Goal: Information Seeking & Learning: Learn about a topic

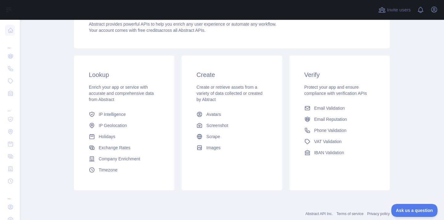
scroll to position [88, 0]
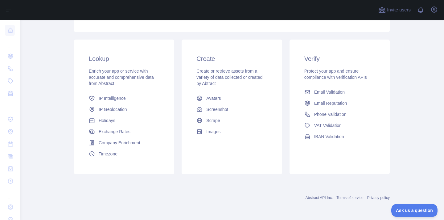
click at [379, 36] on div "Lookup Enrich your app or service with accurate and comprehensive data from Abs…" at bounding box center [231, 107] width 323 height 142
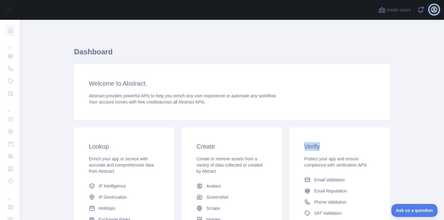
click at [435, 10] on icon "button" at bounding box center [435, 10] width 6 height 6
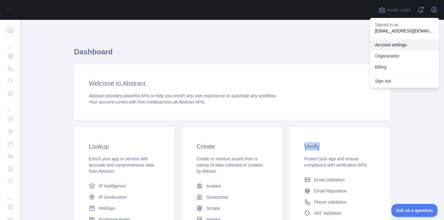
click at [399, 43] on link "Account settings" at bounding box center [404, 44] width 69 height 11
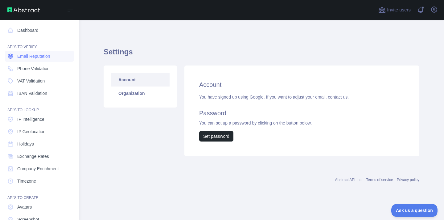
click at [44, 60] on link "Email Reputation" at bounding box center [39, 56] width 69 height 11
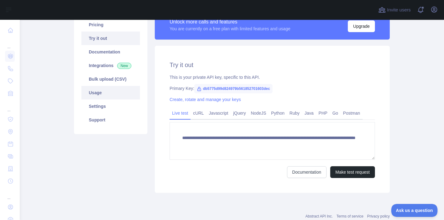
scroll to position [60, 0]
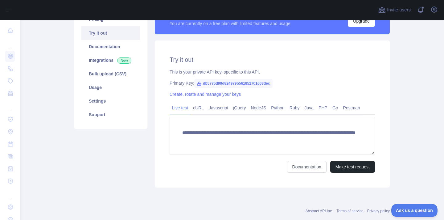
click at [199, 81] on span "db5775d99d824979b561852701603dec" at bounding box center [233, 83] width 78 height 9
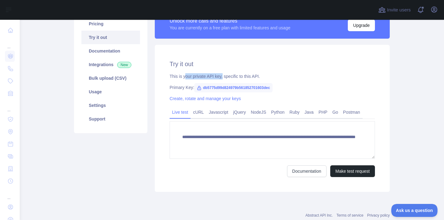
drag, startPoint x: 188, startPoint y: 79, endPoint x: 225, endPoint y: 79, distance: 37.3
click at [225, 79] on div "This is your private API key, specific to this API." at bounding box center [273, 76] width 206 height 6
click at [235, 79] on div "This is your private API key, specific to this API." at bounding box center [273, 76] width 206 height 6
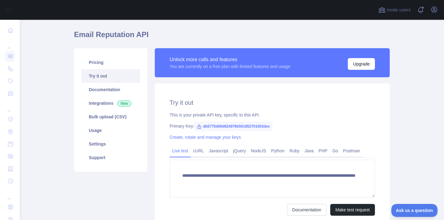
scroll to position [33, 0]
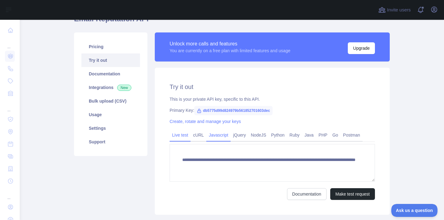
click at [222, 138] on link "Javascript" at bounding box center [218, 135] width 24 height 10
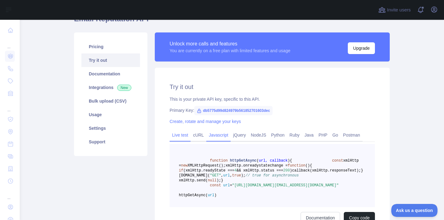
click at [176, 139] on link "Live test" at bounding box center [180, 135] width 21 height 10
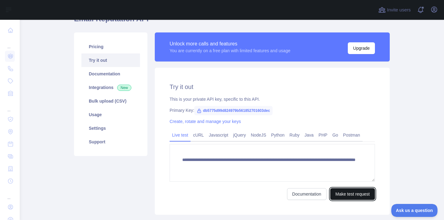
click at [348, 194] on button "Make test request" at bounding box center [353, 194] width 45 height 12
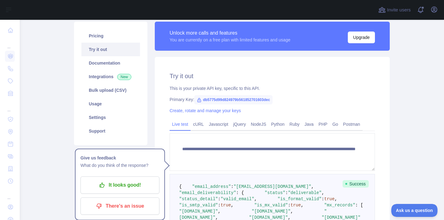
scroll to position [44, 0]
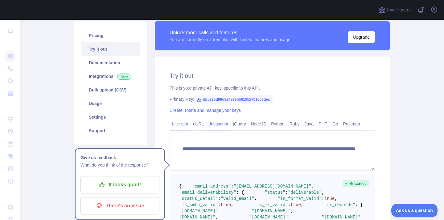
click at [223, 124] on link "Javascript" at bounding box center [218, 124] width 24 height 10
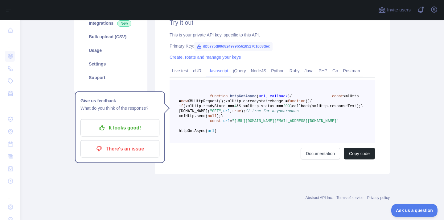
scroll to position [56, 0]
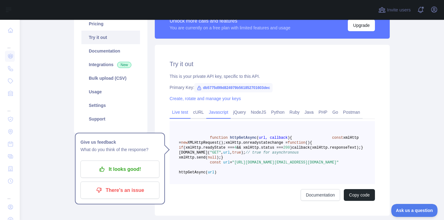
click at [183, 116] on link "Live test" at bounding box center [180, 112] width 21 height 10
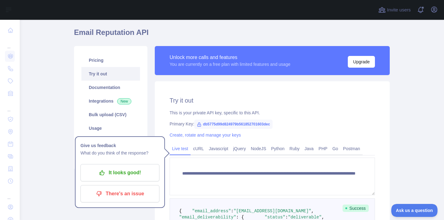
scroll to position [7, 0]
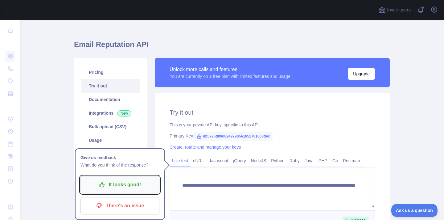
click at [146, 189] on p "It looks good!" at bounding box center [120, 184] width 70 height 10
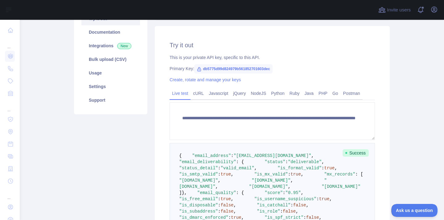
scroll to position [69, 0]
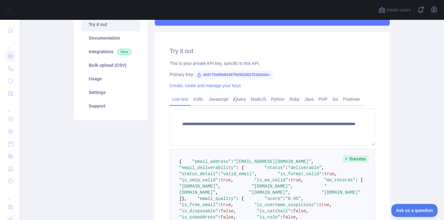
click at [228, 75] on span "db5775d99d824979b561852701603dec" at bounding box center [233, 74] width 78 height 9
click at [237, 75] on span "db5775d99d824979b561852701603dec" at bounding box center [233, 74] width 78 height 9
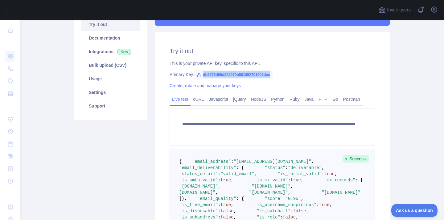
click at [200, 74] on icon at bounding box center [199, 75] width 5 height 5
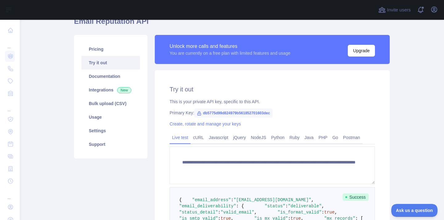
scroll to position [0, 0]
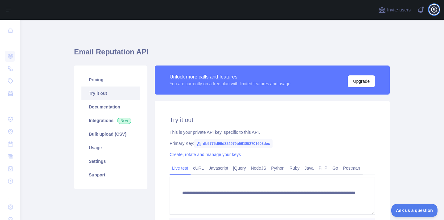
click at [434, 11] on icon "button" at bounding box center [435, 10] width 6 height 6
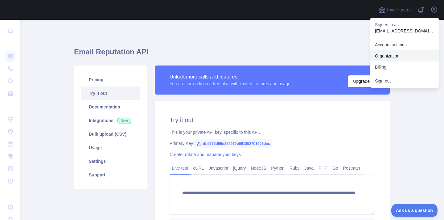
click at [400, 58] on link "Organization" at bounding box center [404, 55] width 69 height 11
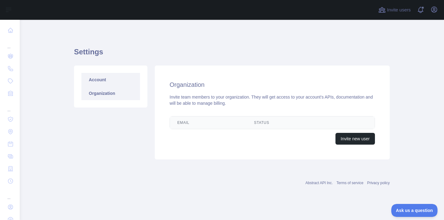
click at [128, 79] on link "Account" at bounding box center [110, 80] width 59 height 14
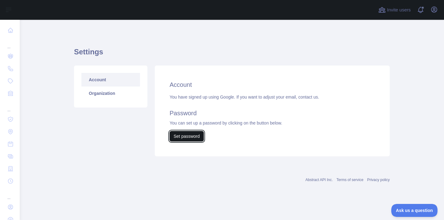
click at [191, 136] on button "Set password" at bounding box center [187, 136] width 34 height 10
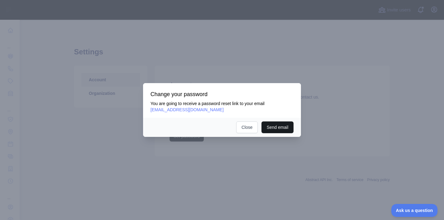
click at [274, 125] on button "Send email" at bounding box center [278, 127] width 32 height 12
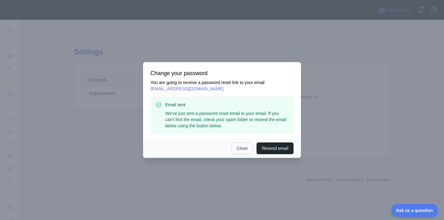
click at [241, 153] on button "Close" at bounding box center [243, 148] width 22 height 12
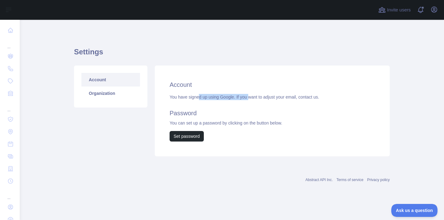
drag, startPoint x: 199, startPoint y: 96, endPoint x: 254, endPoint y: 96, distance: 54.9
click at [254, 96] on div "You have signed up using Google. If you want to adjust your email, contact us. …" at bounding box center [273, 118] width 206 height 48
click at [277, 96] on div "You have signed up using Google. If you want to adjust your email, contact us. …" at bounding box center [273, 118] width 206 height 48
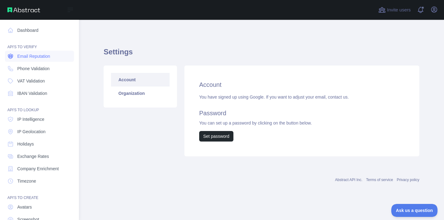
click at [46, 58] on span "Email Reputation" at bounding box center [33, 56] width 33 height 6
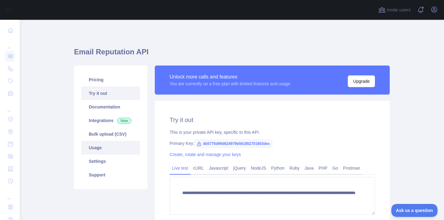
click at [113, 149] on link "Usage" at bounding box center [110, 148] width 59 height 14
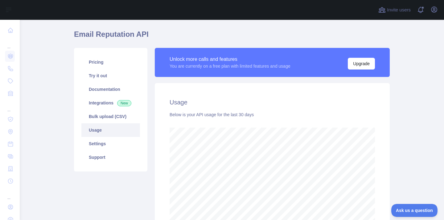
scroll to position [11, 0]
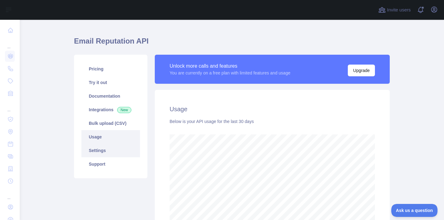
click at [103, 155] on link "Settings" at bounding box center [110, 151] width 59 height 14
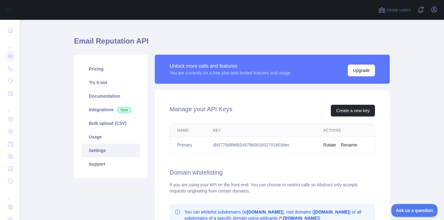
click at [241, 145] on td "db5775d99d824979b561852701603dec" at bounding box center [261, 145] width 110 height 16
click at [265, 146] on td "db5775d99d824979b561852701603dec" at bounding box center [261, 145] width 110 height 16
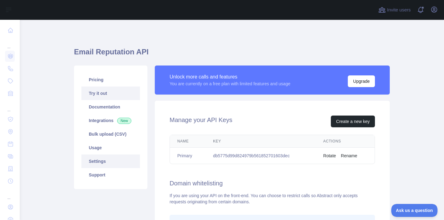
click at [99, 93] on link "Try it out" at bounding box center [110, 93] width 59 height 14
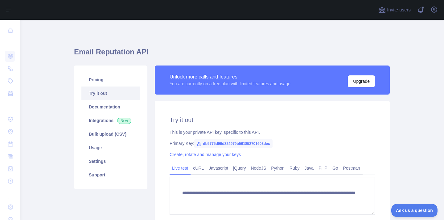
click at [111, 72] on div "Pricing Try it out Documentation Integrations New Bulk upload (CSV) Usage Setti…" at bounding box center [110, 126] width 73 height 123
click at [216, 170] on link "Javascript" at bounding box center [218, 168] width 24 height 10
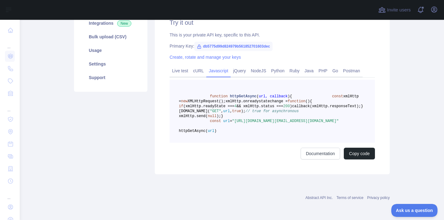
scroll to position [66, 0]
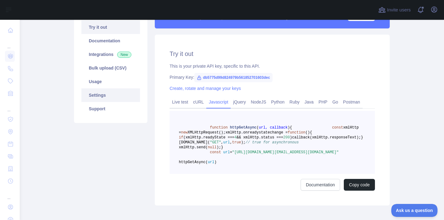
click at [108, 98] on link "Settings" at bounding box center [110, 95] width 59 height 14
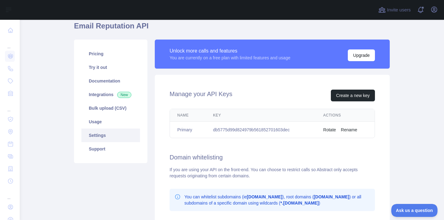
scroll to position [56, 0]
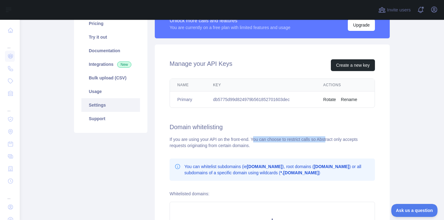
drag, startPoint x: 256, startPoint y: 139, endPoint x: 334, endPoint y: 139, distance: 78.4
click at [333, 139] on div "If you are using your API on the front-end. You can choose to restrict calls so…" at bounding box center [273, 142] width 206 height 12
click at [350, 140] on div "If you are using your API on the front-end. You can choose to restrict calls so…" at bounding box center [273, 142] width 206 height 12
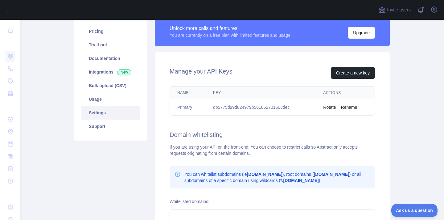
scroll to position [2, 0]
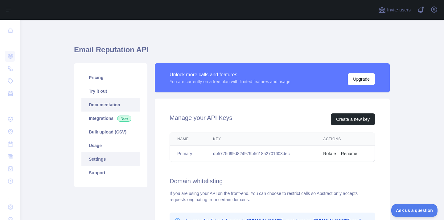
click at [113, 101] on link "Documentation" at bounding box center [110, 105] width 59 height 14
click at [119, 101] on link "Documentation" at bounding box center [110, 105] width 59 height 14
click at [123, 118] on span "New" at bounding box center [124, 118] width 14 height 6
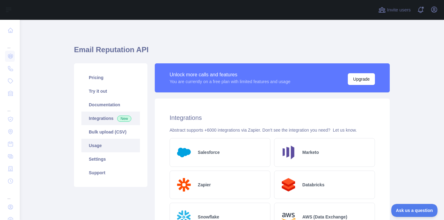
click at [108, 148] on link "Usage" at bounding box center [110, 146] width 59 height 14
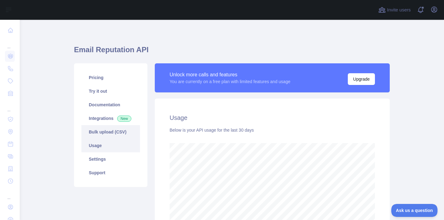
scroll to position [200, 425]
click at [112, 158] on link "Settings" at bounding box center [110, 159] width 59 height 14
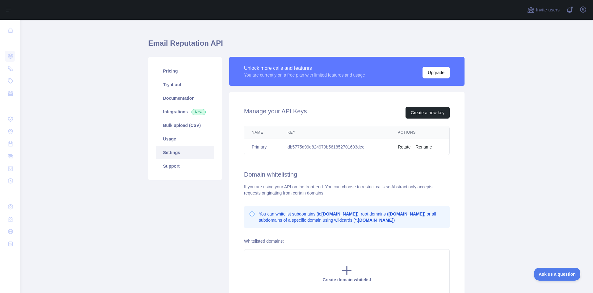
scroll to position [22, 0]
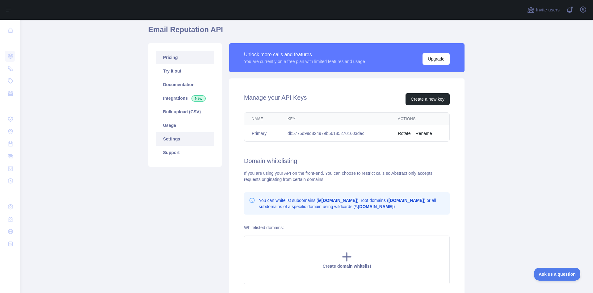
click at [180, 64] on link "Pricing" at bounding box center [185, 58] width 59 height 14
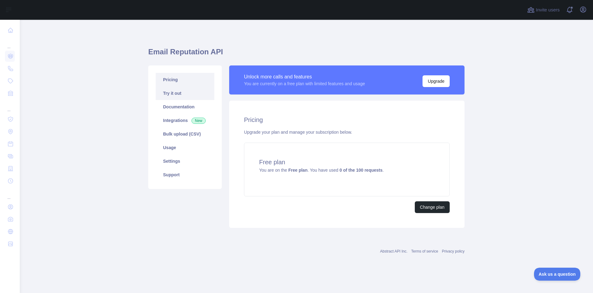
click at [185, 96] on link "Try it out" at bounding box center [185, 93] width 59 height 14
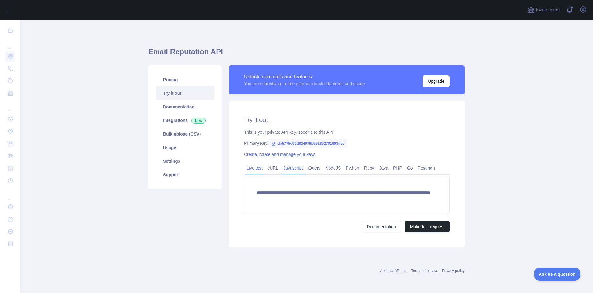
click at [288, 170] on link "Javascript" at bounding box center [293, 168] width 24 height 10
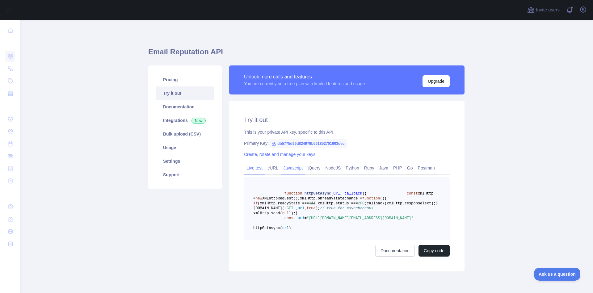
click at [260, 169] on link "Live test" at bounding box center [254, 168] width 21 height 10
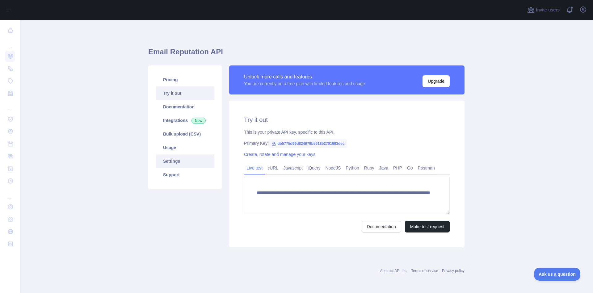
click at [186, 159] on link "Settings" at bounding box center [185, 161] width 59 height 14
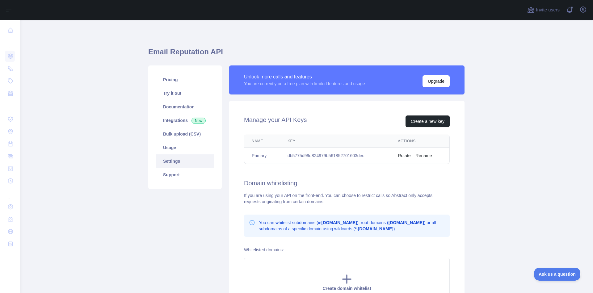
click at [302, 154] on td "db5775d99d824979b561852701603dec" at bounding box center [335, 156] width 110 height 16
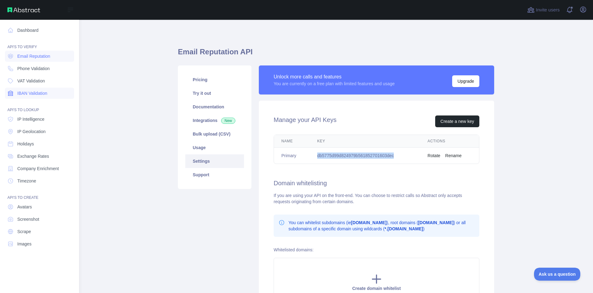
click at [45, 91] on span "IBAN Validation" at bounding box center [32, 93] width 30 height 6
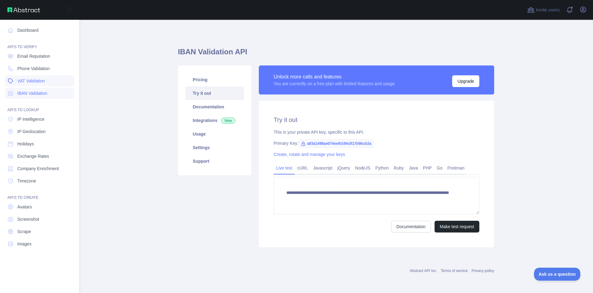
click at [48, 86] on link "VAT Validation" at bounding box center [39, 80] width 69 height 11
click at [54, 69] on link "Phone Validation" at bounding box center [39, 68] width 69 height 11
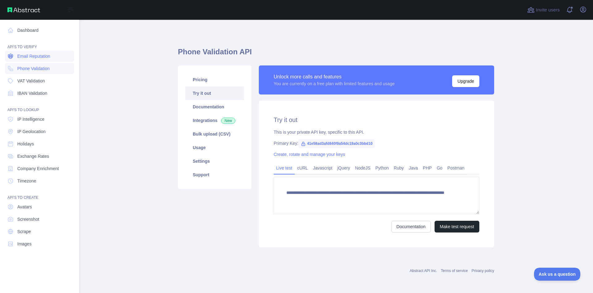
click at [51, 52] on link "Email Reputation" at bounding box center [39, 56] width 69 height 11
click at [58, 61] on link "Email Reputation" at bounding box center [39, 56] width 69 height 11
click at [57, 69] on link "Phone Validation" at bounding box center [39, 68] width 69 height 11
click at [57, 76] on link "VAT Validation" at bounding box center [39, 80] width 69 height 11
click at [56, 82] on link "VAT Validation" at bounding box center [39, 80] width 69 height 11
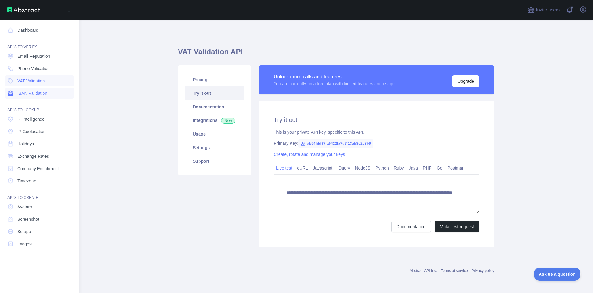
click at [51, 96] on link "IBAN Validation" at bounding box center [39, 93] width 69 height 11
click at [42, 170] on span "Company Enrichment" at bounding box center [38, 168] width 42 height 6
click at [44, 181] on link "Timezone" at bounding box center [39, 180] width 69 height 11
click at [52, 165] on link "Company Enrichment" at bounding box center [39, 168] width 69 height 11
click at [55, 152] on link "Exchange Rates" at bounding box center [39, 156] width 69 height 11
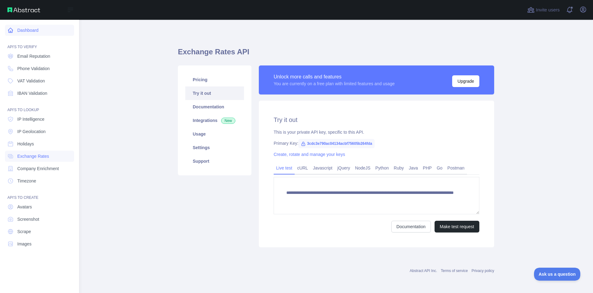
click at [39, 33] on link "Dashboard" at bounding box center [39, 30] width 69 height 11
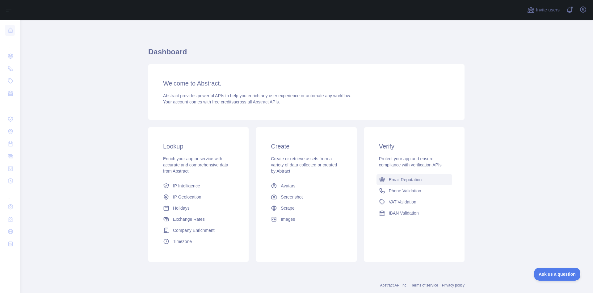
click at [426, 178] on link "Email Reputation" at bounding box center [414, 179] width 76 height 11
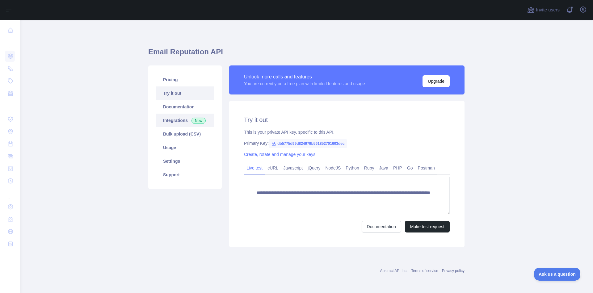
click at [188, 122] on link "Integrations New" at bounding box center [185, 121] width 59 height 14
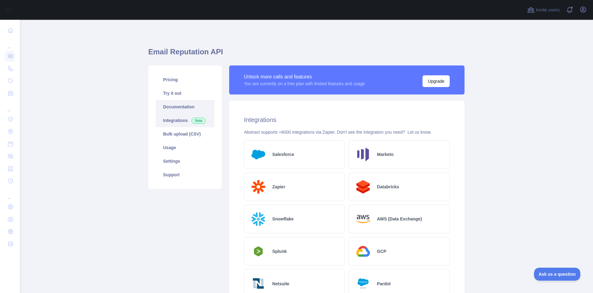
click at [193, 108] on link "Documentation" at bounding box center [185, 107] width 59 height 14
click at [195, 165] on link "Settings" at bounding box center [185, 161] width 59 height 14
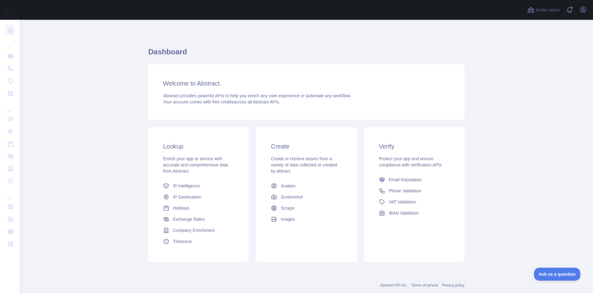
drag, startPoint x: 164, startPoint y: 91, endPoint x: 378, endPoint y: 91, distance: 213.9
click at [377, 90] on div "Welcome to Abstract. Abstract provides powerful APIs to help you enrich any use…" at bounding box center [306, 92] width 316 height 56
click at [295, 105] on div "Abstract provides powerful APIs to help you enrich any user experience or autom…" at bounding box center [306, 99] width 286 height 12
